Goal: Information Seeking & Learning: Find specific fact

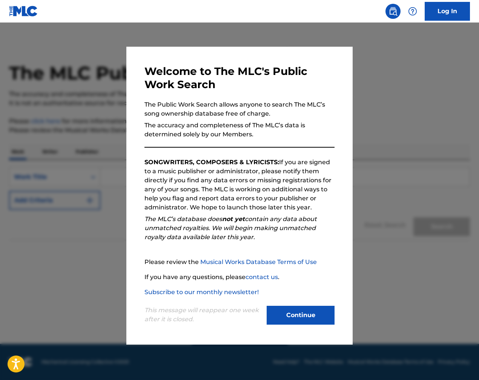
click at [294, 311] on button "Continue" at bounding box center [301, 315] width 68 height 19
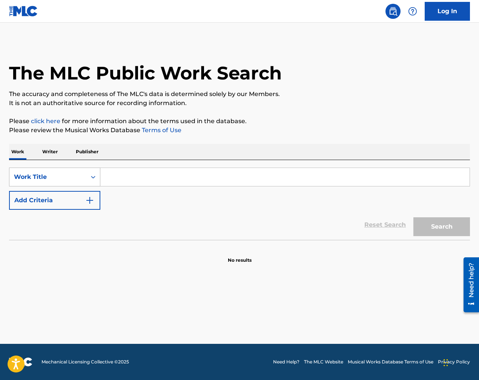
click at [69, 178] on div "Work Title" at bounding box center [48, 177] width 68 height 9
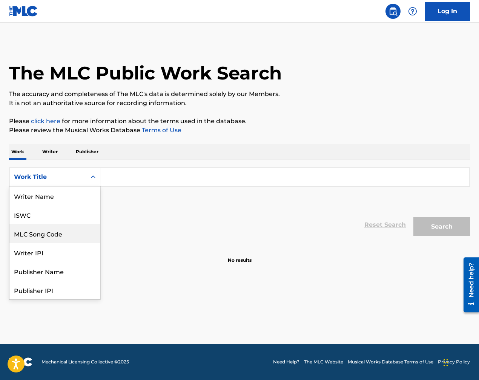
scroll to position [38, 0]
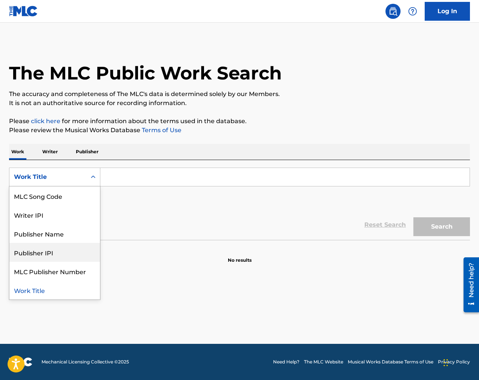
click at [55, 239] on div "Publisher Name" at bounding box center [54, 233] width 90 height 19
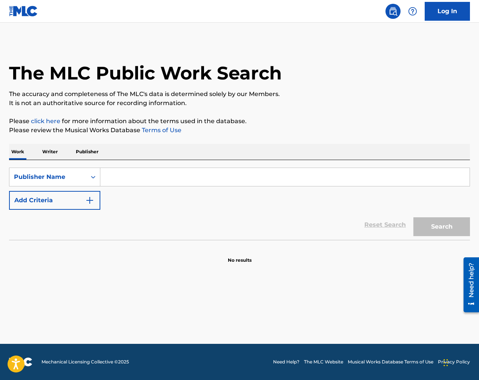
click at [136, 183] on input "Search Form" at bounding box center [284, 177] width 369 height 18
paste input "[PERSON_NAME] MUSIC"
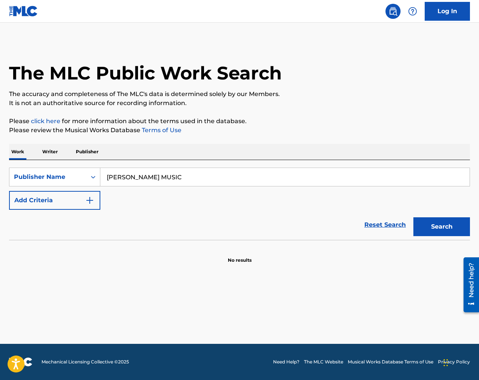
click at [441, 218] on button "Search" at bounding box center [441, 227] width 57 height 19
click at [145, 178] on input "[PERSON_NAME] MUSIC" at bounding box center [284, 177] width 369 height 18
click at [196, 178] on input "[PERSON_NAME] MUSIC" at bounding box center [284, 177] width 369 height 18
drag, startPoint x: 160, startPoint y: 178, endPoint x: 274, endPoint y: 181, distance: 113.9
click at [272, 181] on input "[PERSON_NAME] MUSIC" at bounding box center [284, 177] width 369 height 18
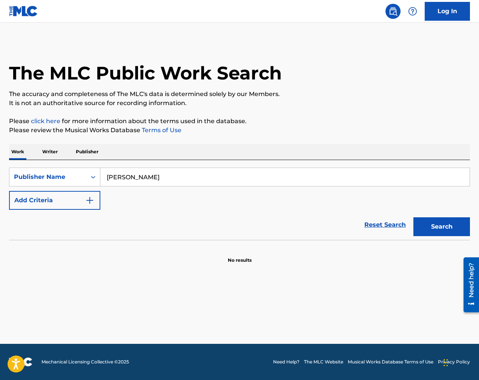
type input "[PERSON_NAME]"
click at [413, 218] on button "Search" at bounding box center [441, 227] width 57 height 19
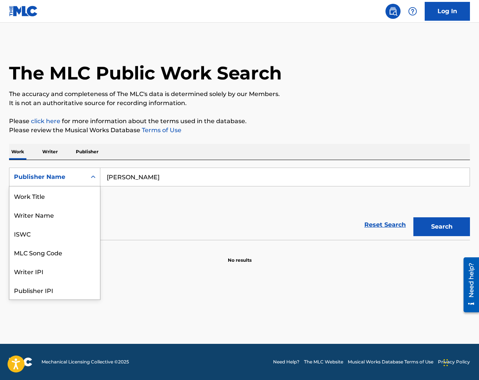
click at [69, 179] on div "Publisher Name" at bounding box center [48, 177] width 68 height 9
click at [53, 239] on div "Writer IPI" at bounding box center [54, 233] width 90 height 19
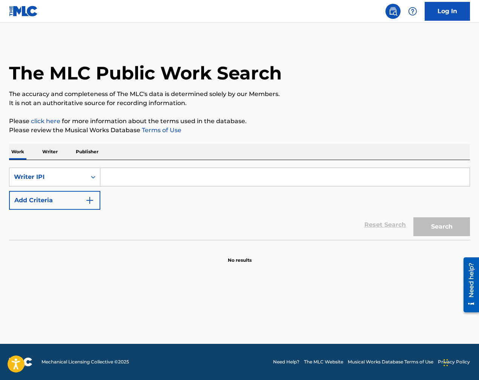
click at [126, 179] on input "Search Form" at bounding box center [284, 177] width 369 height 18
paste input "00125515890"
type input "00125515890"
click at [441, 222] on button "Search" at bounding box center [441, 227] width 57 height 19
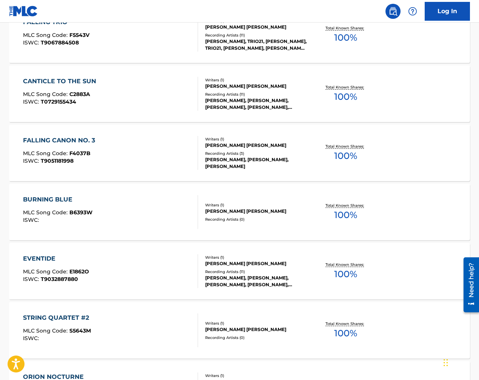
scroll to position [115, 0]
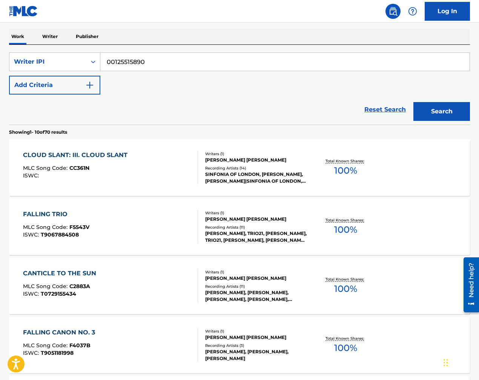
click at [128, 182] on div "CLOUD SLANT: III. CLOUD SLANT MLC Song Code : CC361N ISWC :" at bounding box center [77, 168] width 108 height 34
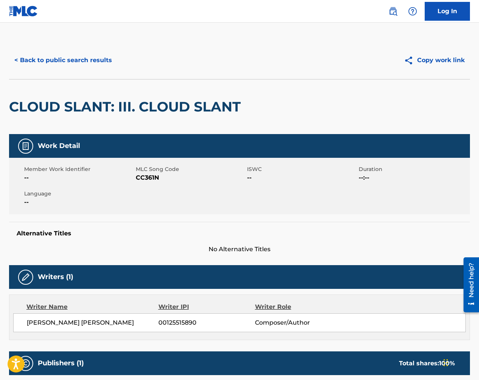
scroll to position [115, 0]
